Goal: Information Seeking & Learning: Learn about a topic

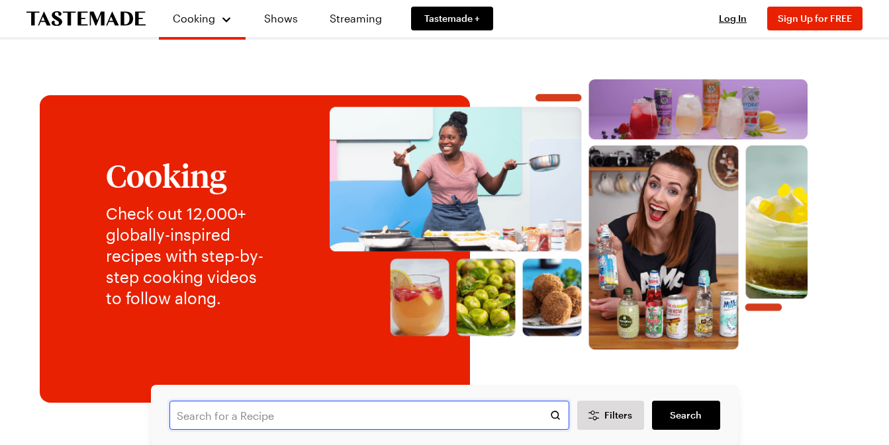
click at [274, 416] on input "text" at bounding box center [369, 415] width 400 height 29
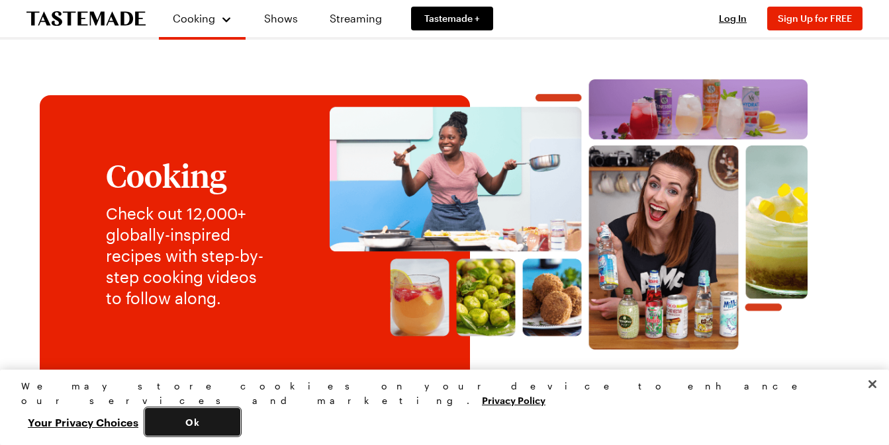
click at [240, 421] on button "Ok" at bounding box center [192, 422] width 95 height 28
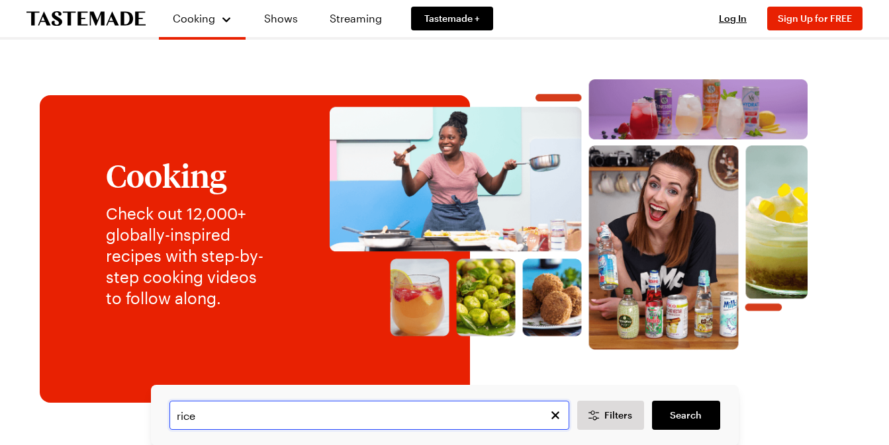
click at [273, 416] on input "rice" at bounding box center [369, 415] width 400 height 29
type input "rice sesame balls"
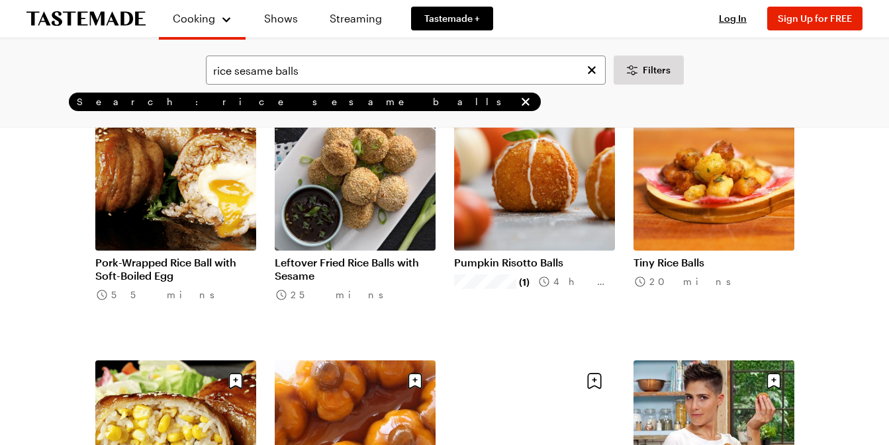
scroll to position [1229, 0]
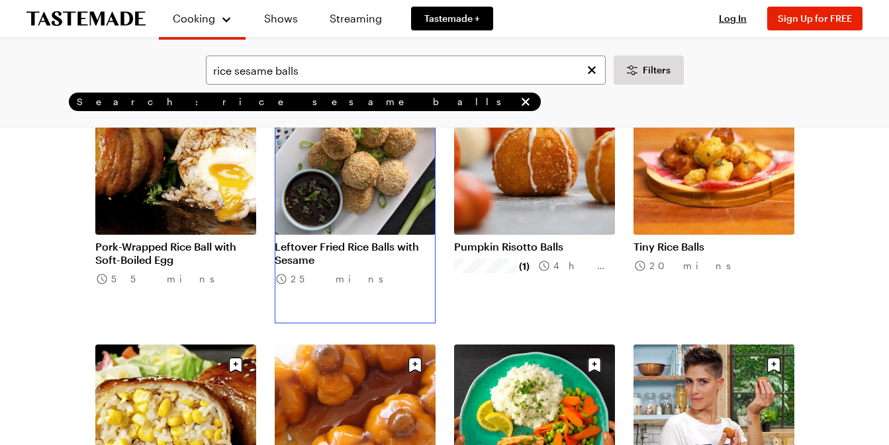
click at [368, 240] on link "Leftover Fried Rice Balls with Sesame" at bounding box center [355, 253] width 161 height 26
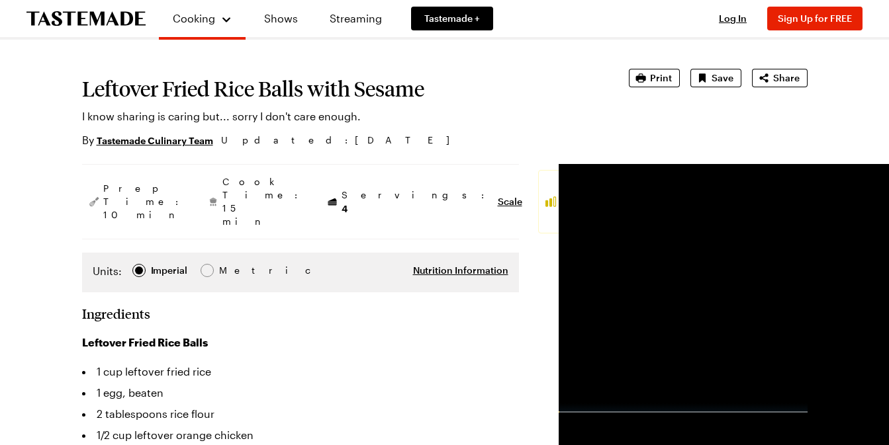
scroll to position [58, 0]
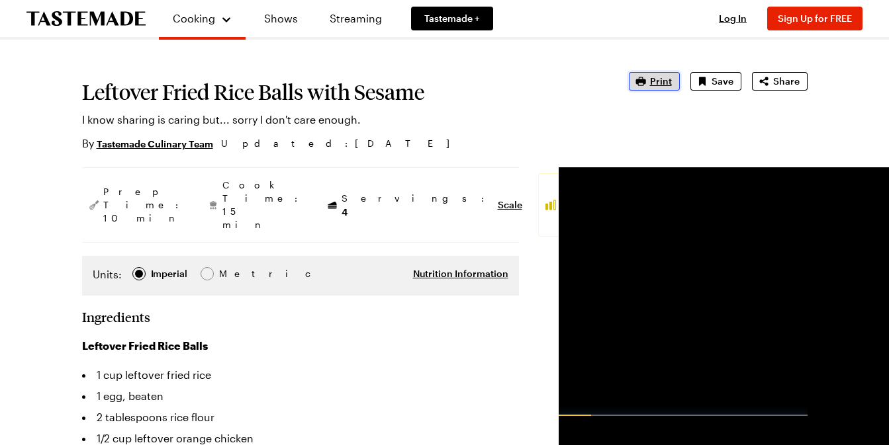
click at [654, 87] on span "Print" at bounding box center [661, 81] width 22 height 13
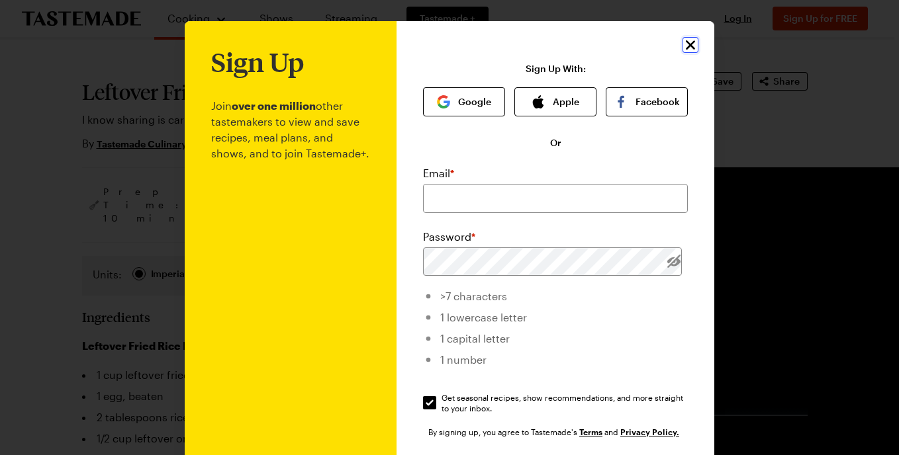
click at [685, 41] on icon "Close" at bounding box center [690, 45] width 16 height 16
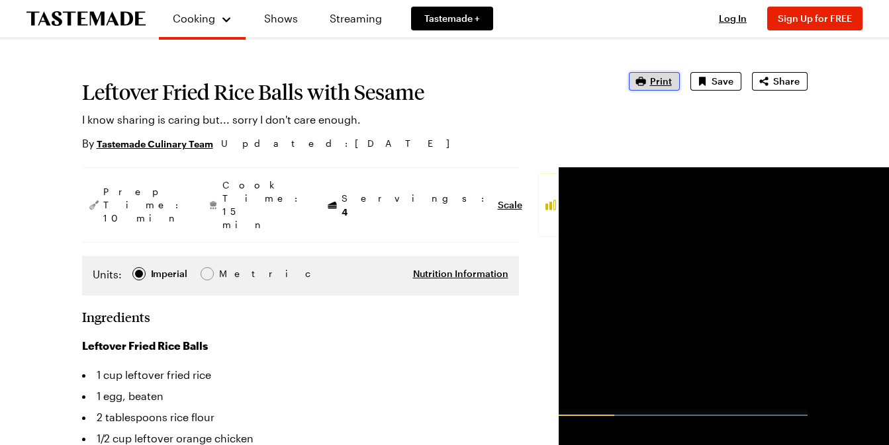
click at [656, 78] on span "Print" at bounding box center [661, 81] width 22 height 13
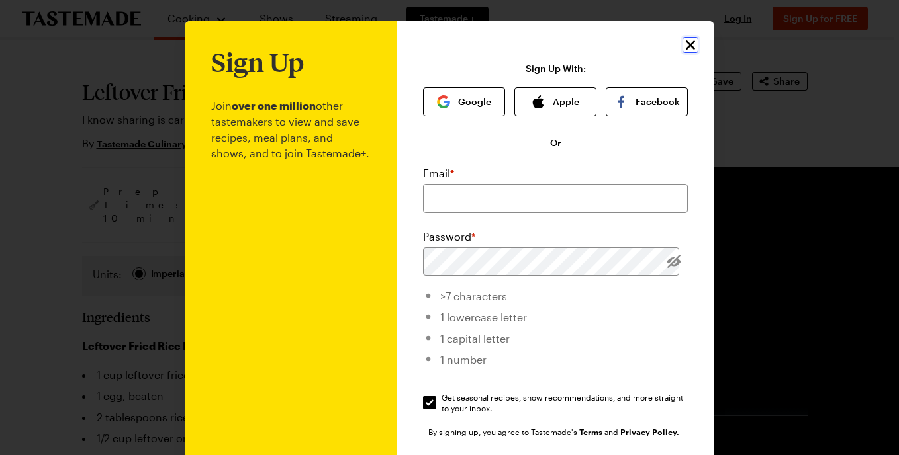
click at [683, 41] on icon "Close" at bounding box center [690, 45] width 16 height 16
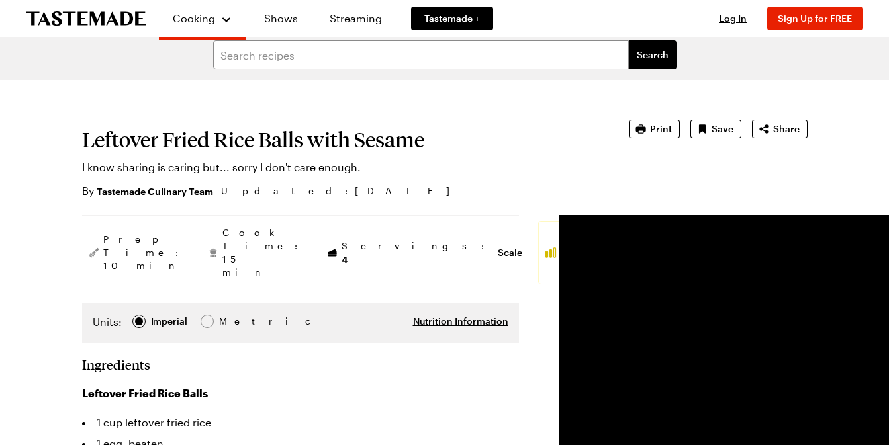
scroll to position [0, 0]
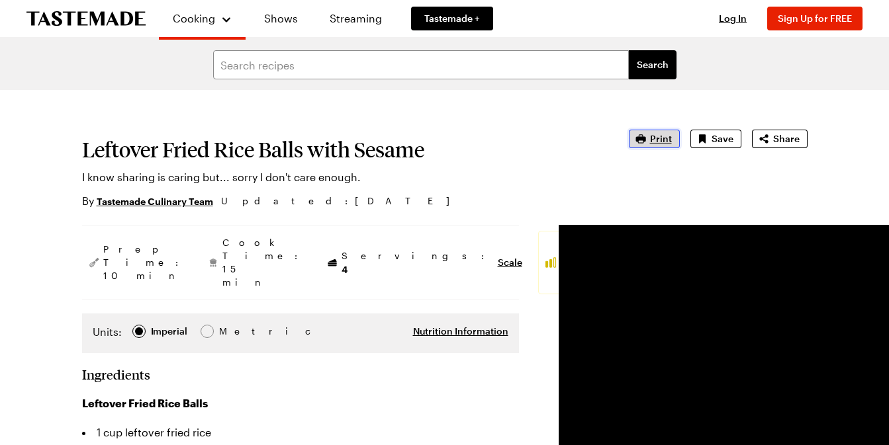
click at [662, 137] on span "Print" at bounding box center [661, 138] width 22 height 13
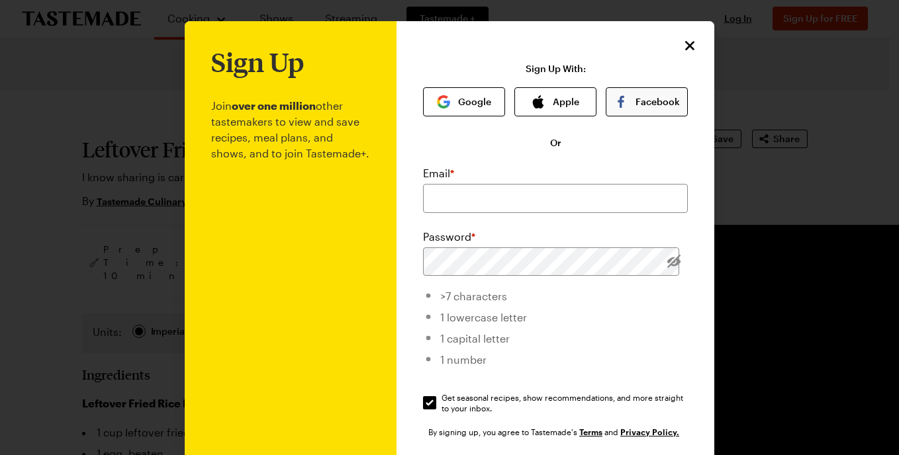
click at [656, 103] on button "Facebook" at bounding box center [646, 101] width 82 height 29
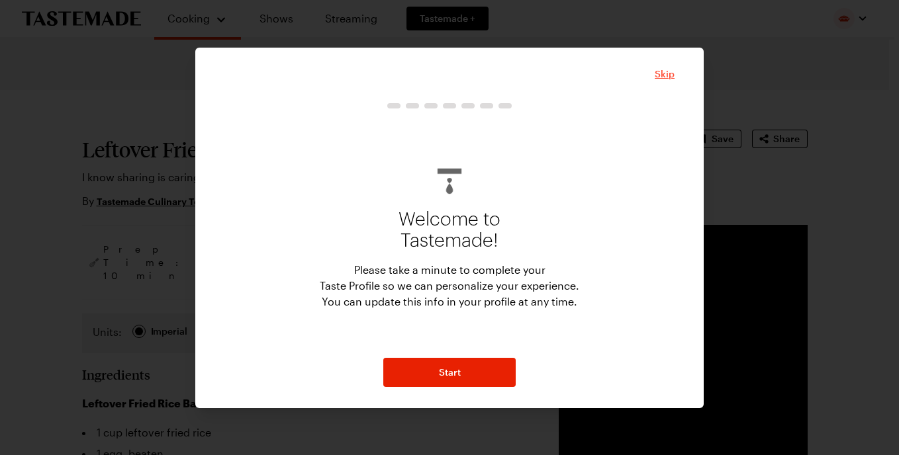
click at [669, 73] on span "Skip" at bounding box center [664, 73] width 20 height 13
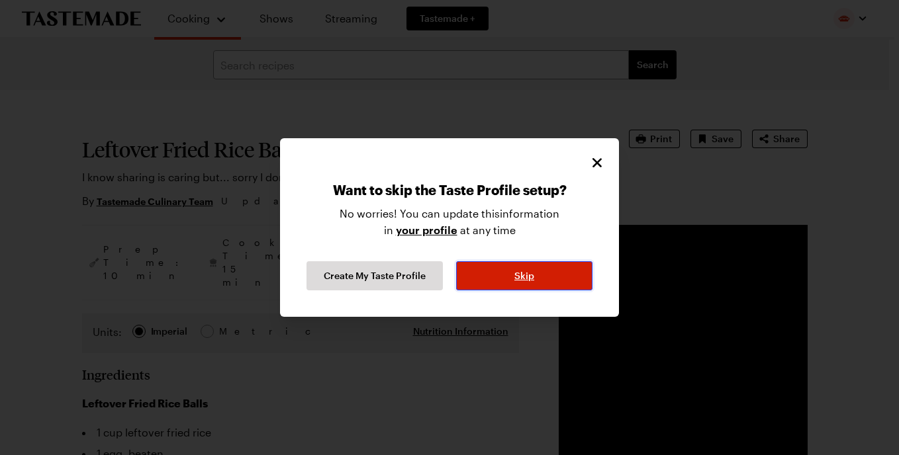
click at [536, 274] on button "Skip" at bounding box center [524, 275] width 136 height 29
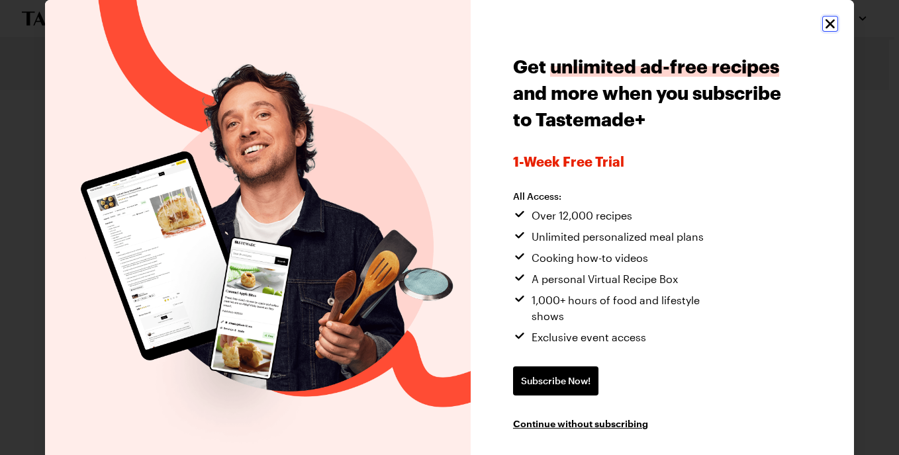
click at [822, 24] on icon "Close" at bounding box center [830, 24] width 16 height 16
type textarea "x"
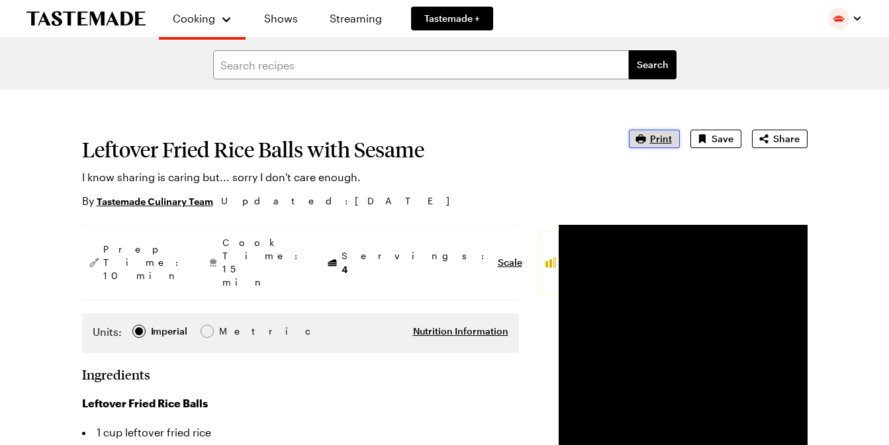
click at [656, 138] on span "Print" at bounding box center [661, 138] width 22 height 13
click at [666, 134] on span "Print" at bounding box center [661, 138] width 22 height 13
click at [646, 332] on video "Video Player" at bounding box center [682, 349] width 249 height 249
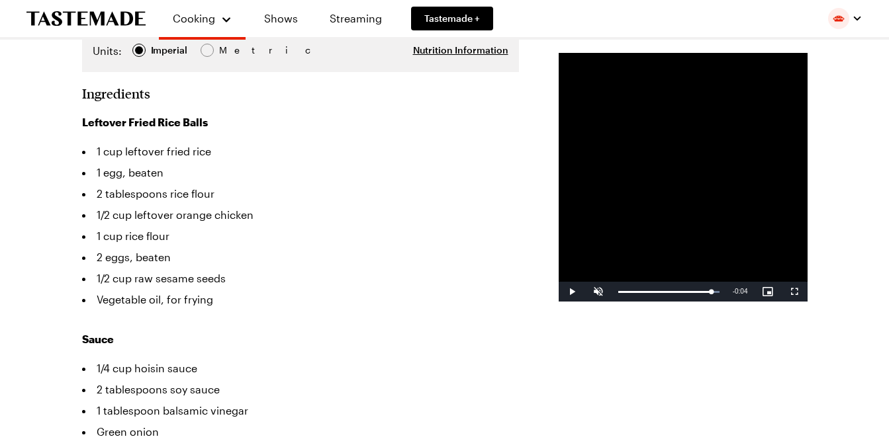
scroll to position [300, 0]
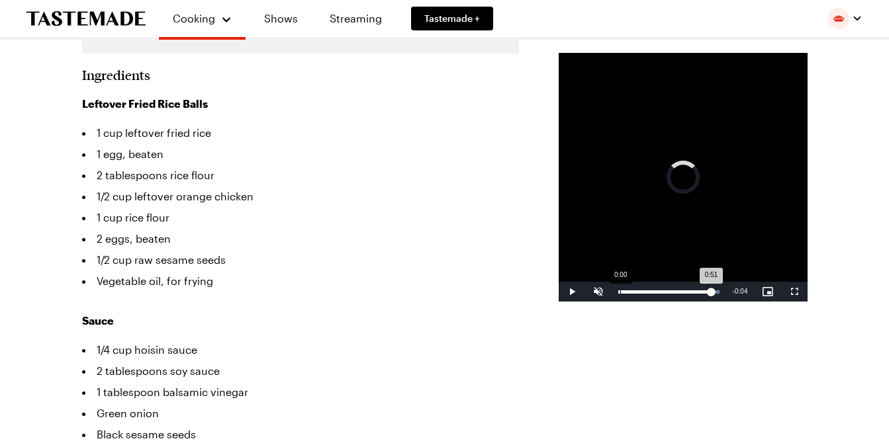
click at [618, 294] on div "Loaded : 100.00% 0:00 0:51" at bounding box center [668, 291] width 101 height 3
click at [558, 292] on span "Video Player" at bounding box center [571, 292] width 26 height 0
click at [618, 294] on div "Loaded : 100.00% 0:11 0:10" at bounding box center [668, 291] width 101 height 3
click at [618, 294] on div "Loaded : 100.00% 0:15 0:11" at bounding box center [668, 291] width 101 height 3
